Goal: Transaction & Acquisition: Purchase product/service

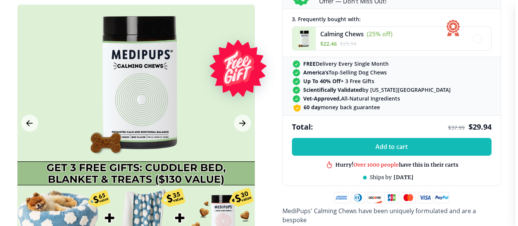
scroll to position [378, 0]
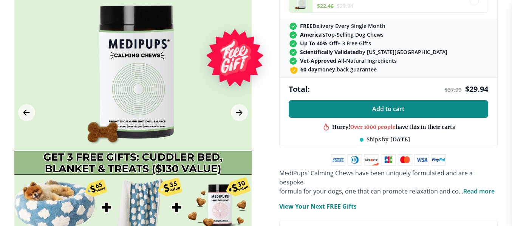
click at [381, 110] on span "Add to cart" at bounding box center [388, 108] width 32 height 7
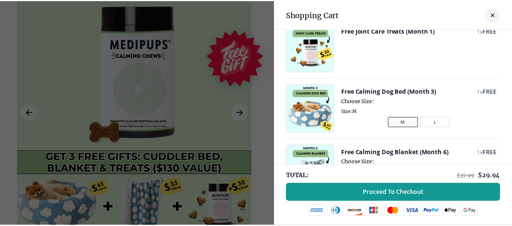
scroll to position [113, 0]
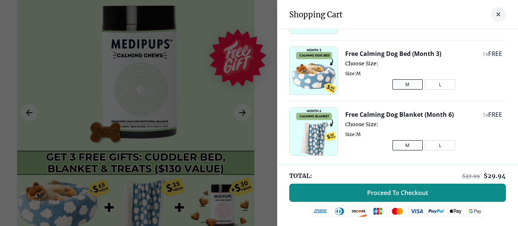
click at [384, 192] on span "Proceed To Checkout" at bounding box center [397, 193] width 61 height 8
